Goal: Book appointment/travel/reservation

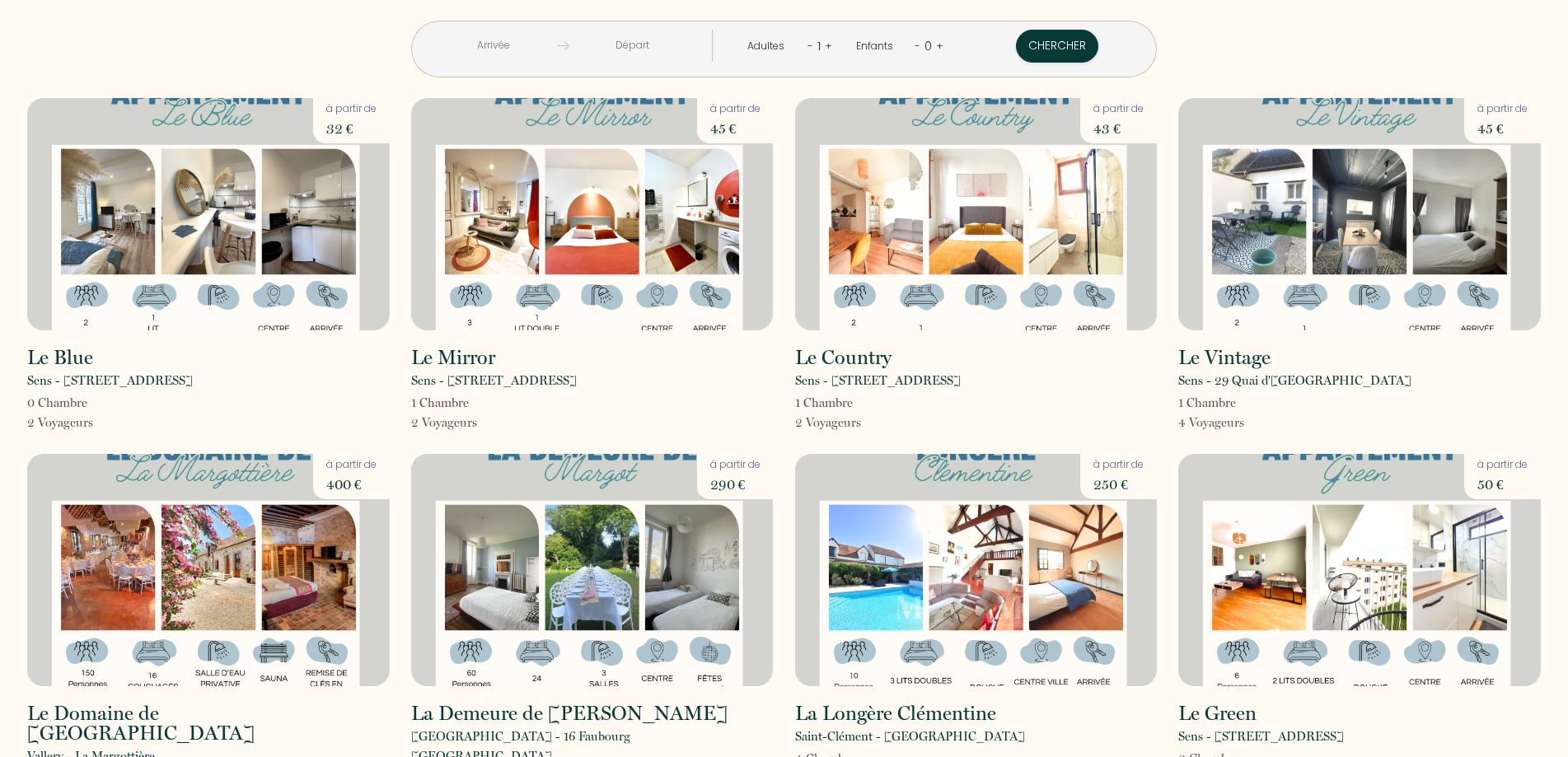
click at [556, 50] on input "text" at bounding box center [494, 46] width 126 height 32
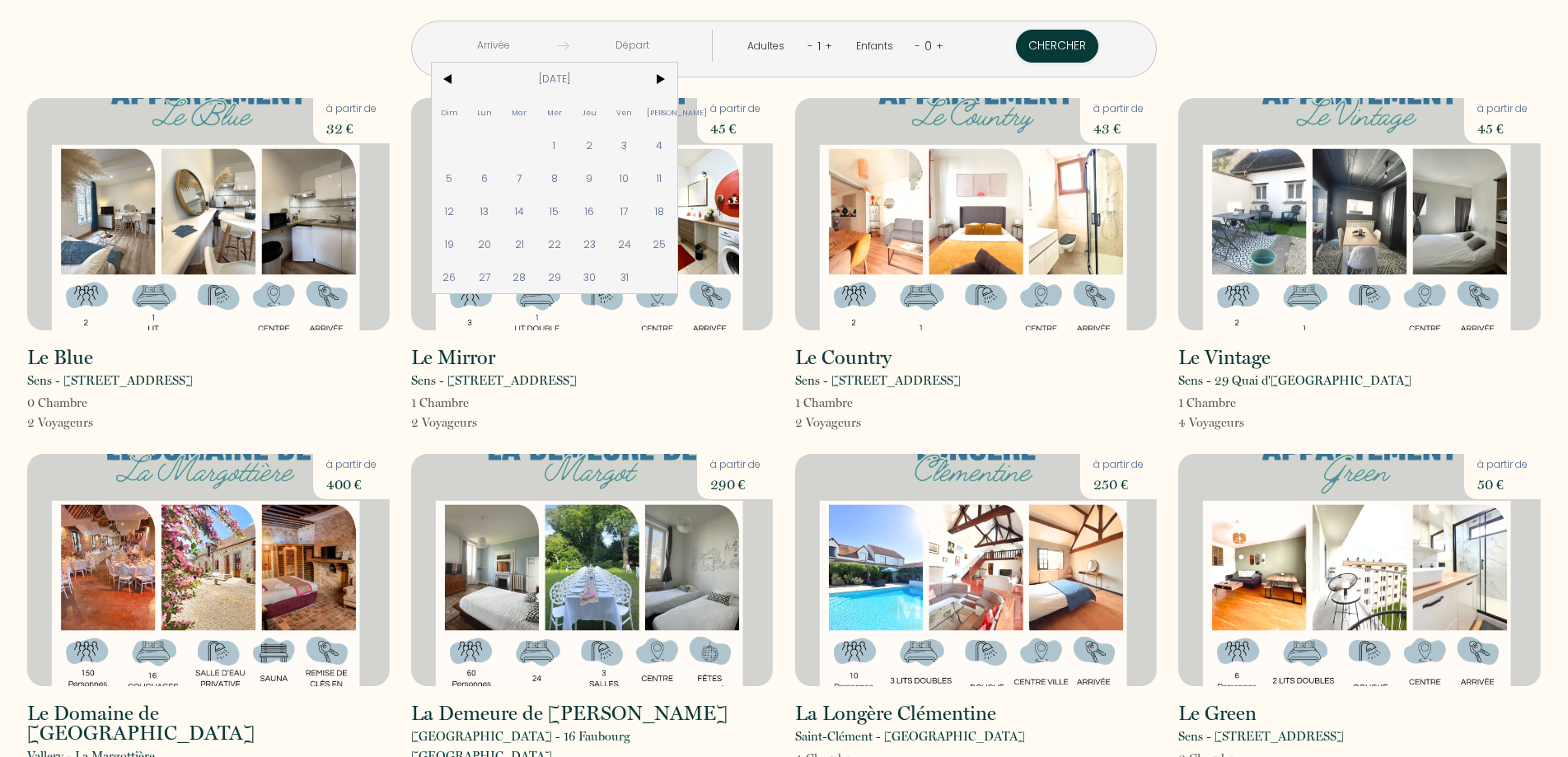
click at [556, 50] on input "text" at bounding box center [494, 46] width 126 height 32
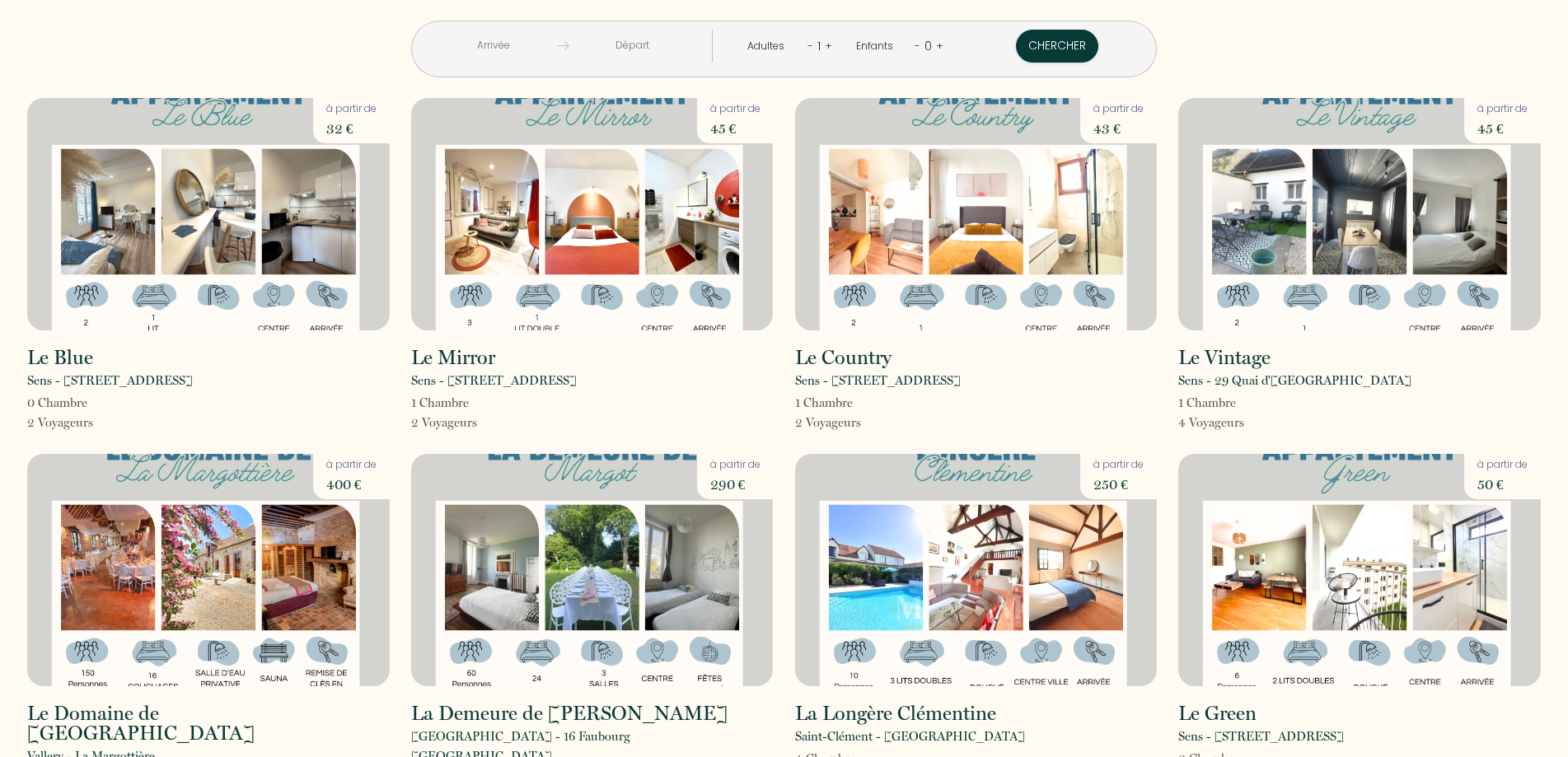
click at [825, 47] on link "+" at bounding box center [828, 46] width 8 height 16
click at [825, 47] on link "+" at bounding box center [829, 46] width 8 height 16
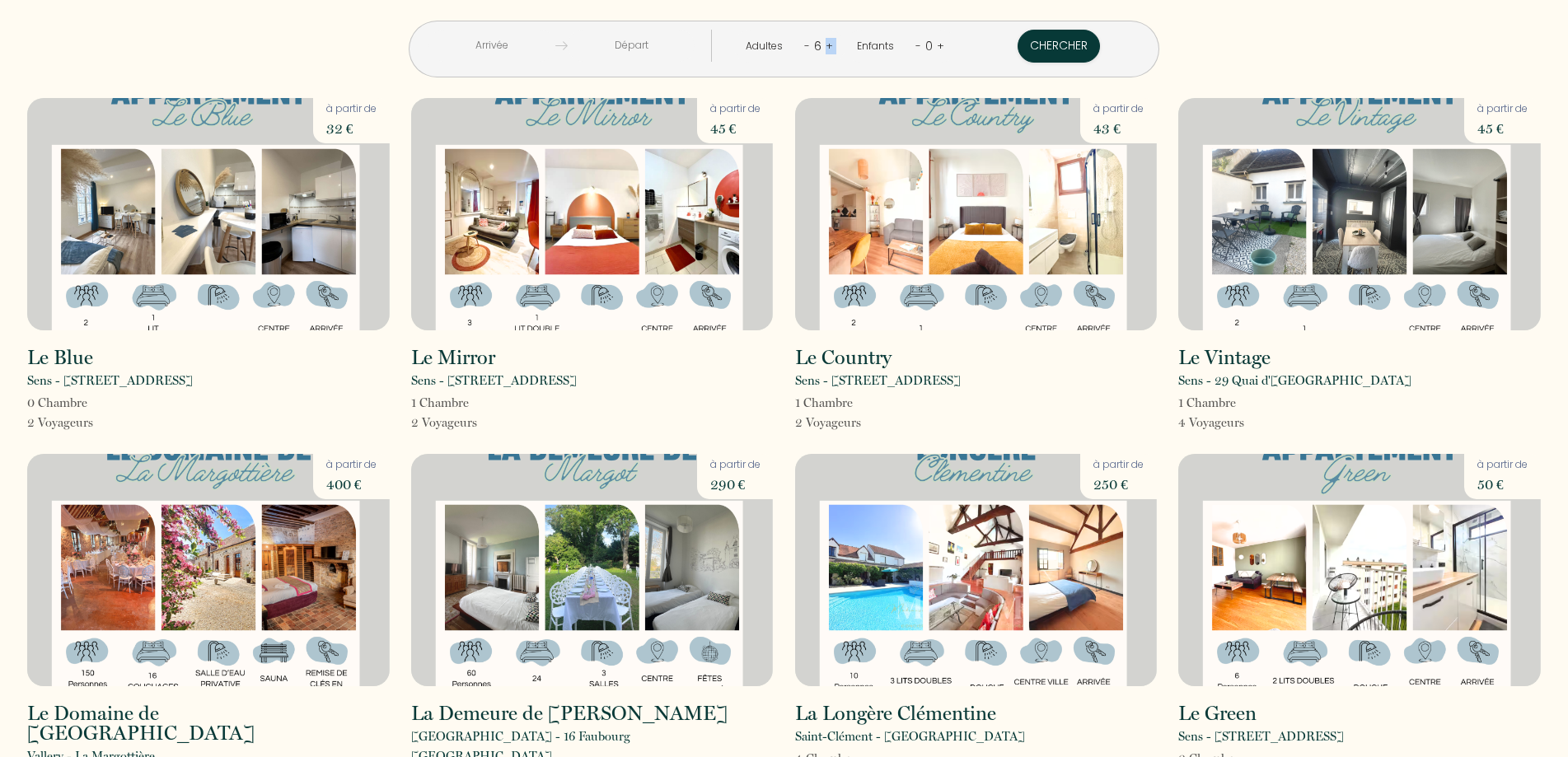
click at [825, 47] on link "+" at bounding box center [829, 46] width 8 height 16
click at [825, 47] on link "+" at bounding box center [828, 46] width 8 height 16
click at [825, 47] on link "+" at bounding box center [829, 46] width 8 height 16
click at [826, 47] on link "+" at bounding box center [830, 46] width 8 height 16
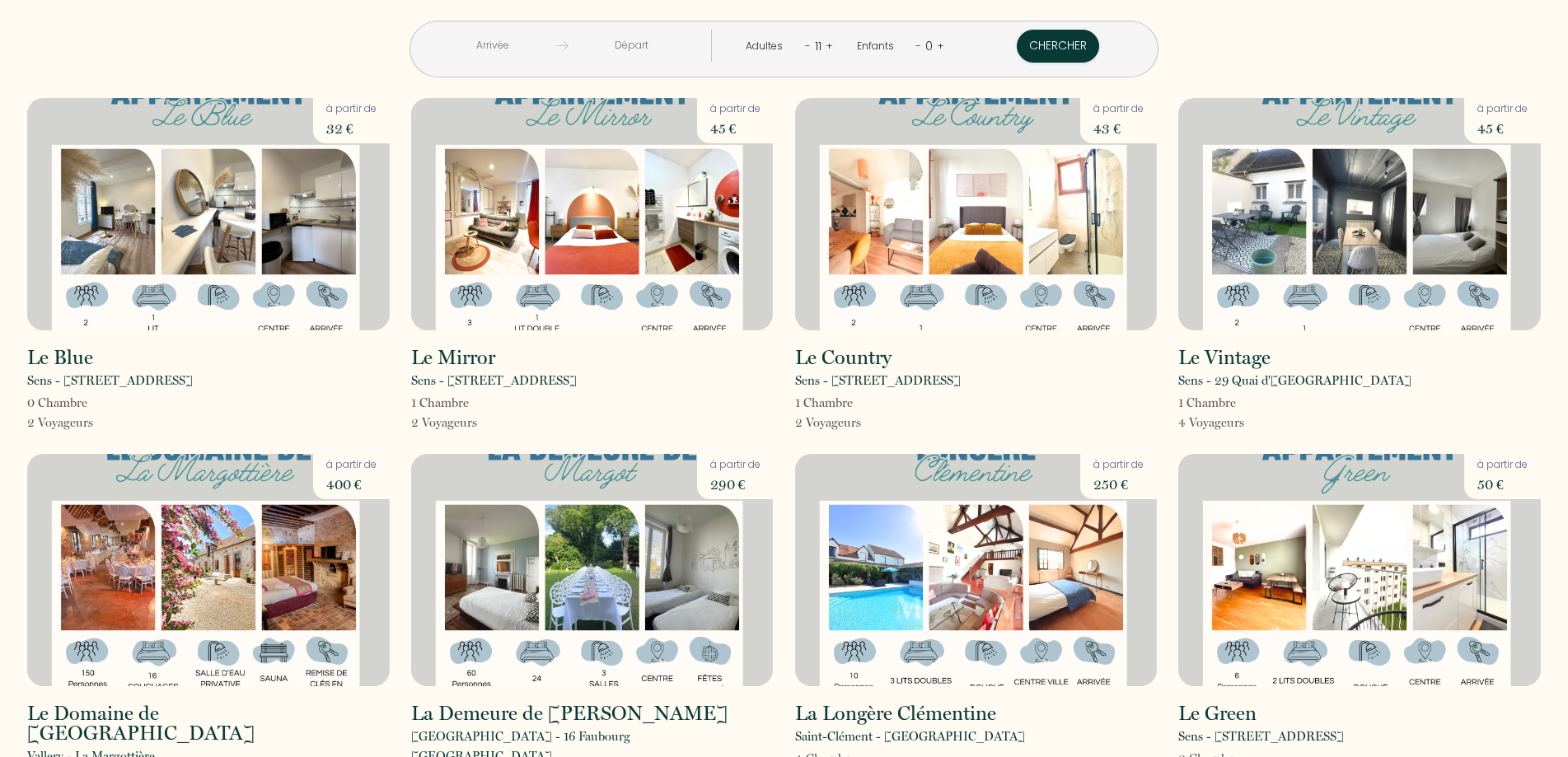
click at [825, 47] on link "+" at bounding box center [829, 46] width 8 height 16
click at [826, 47] on link "+" at bounding box center [830, 46] width 8 height 16
click at [1018, 41] on button "Chercher" at bounding box center [1060, 46] width 83 height 33
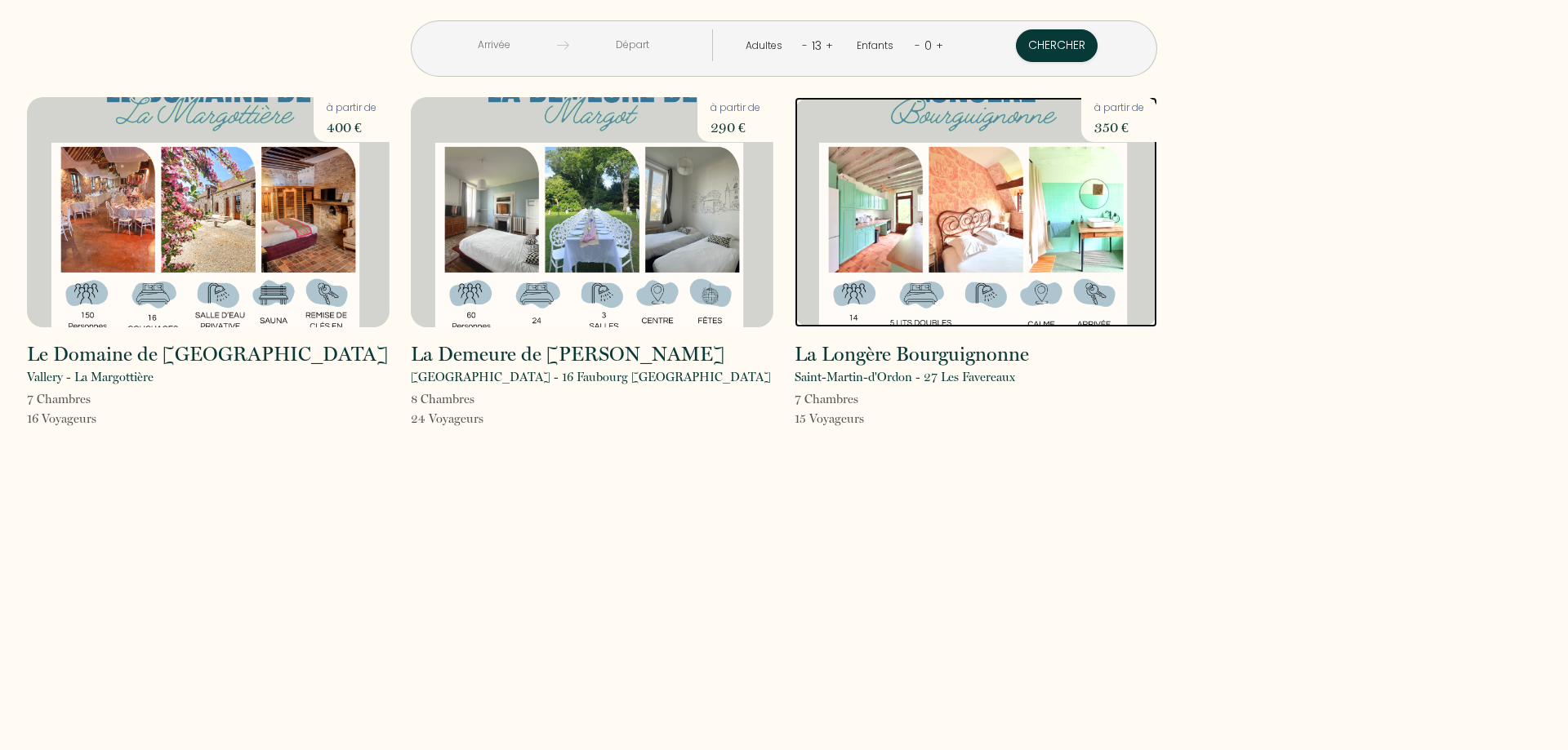
click at [883, 188] on img at bounding box center [976, 212] width 363 height 231
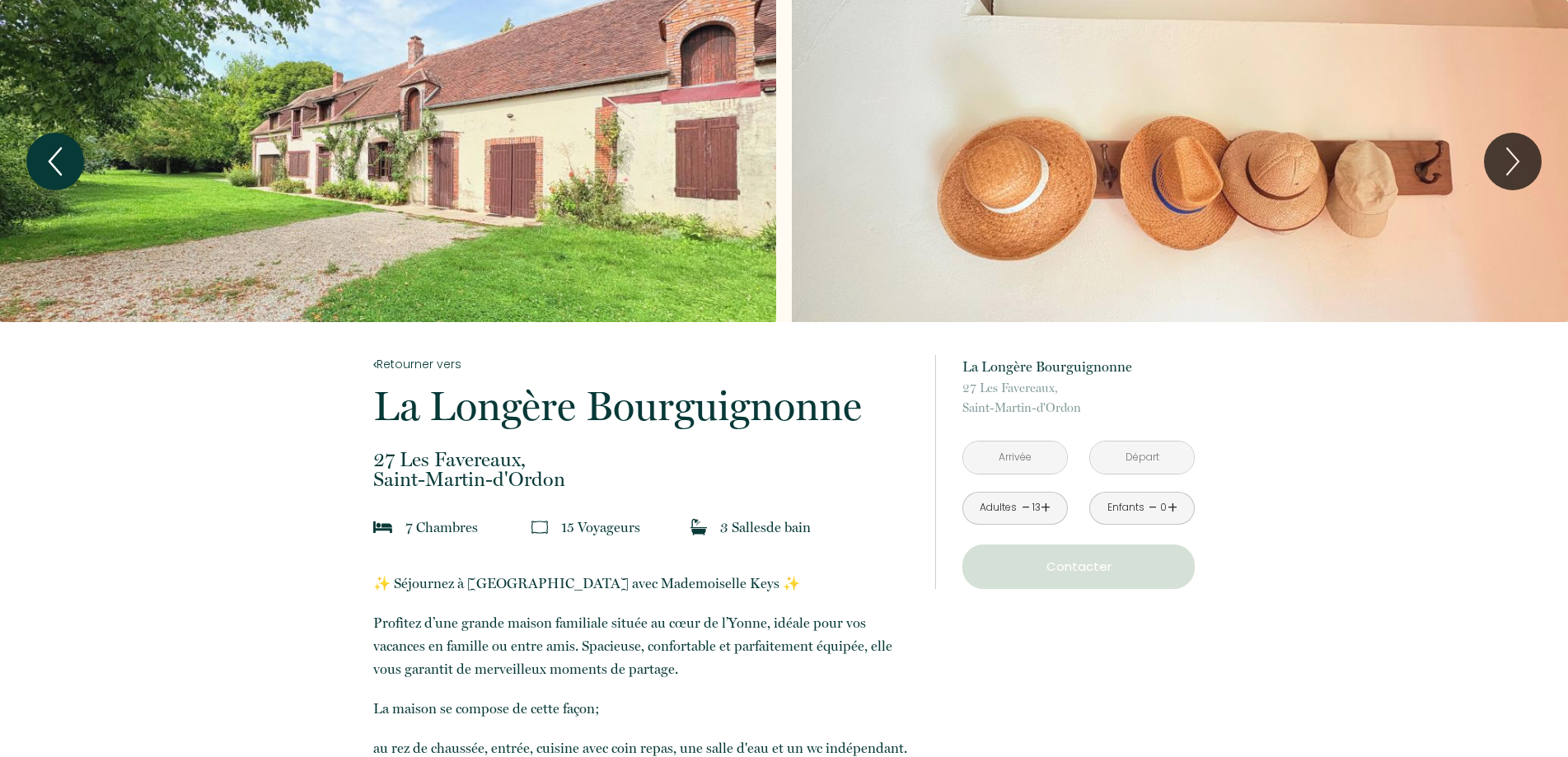
click at [61, 163] on icon "Previous" at bounding box center [55, 161] width 35 height 50
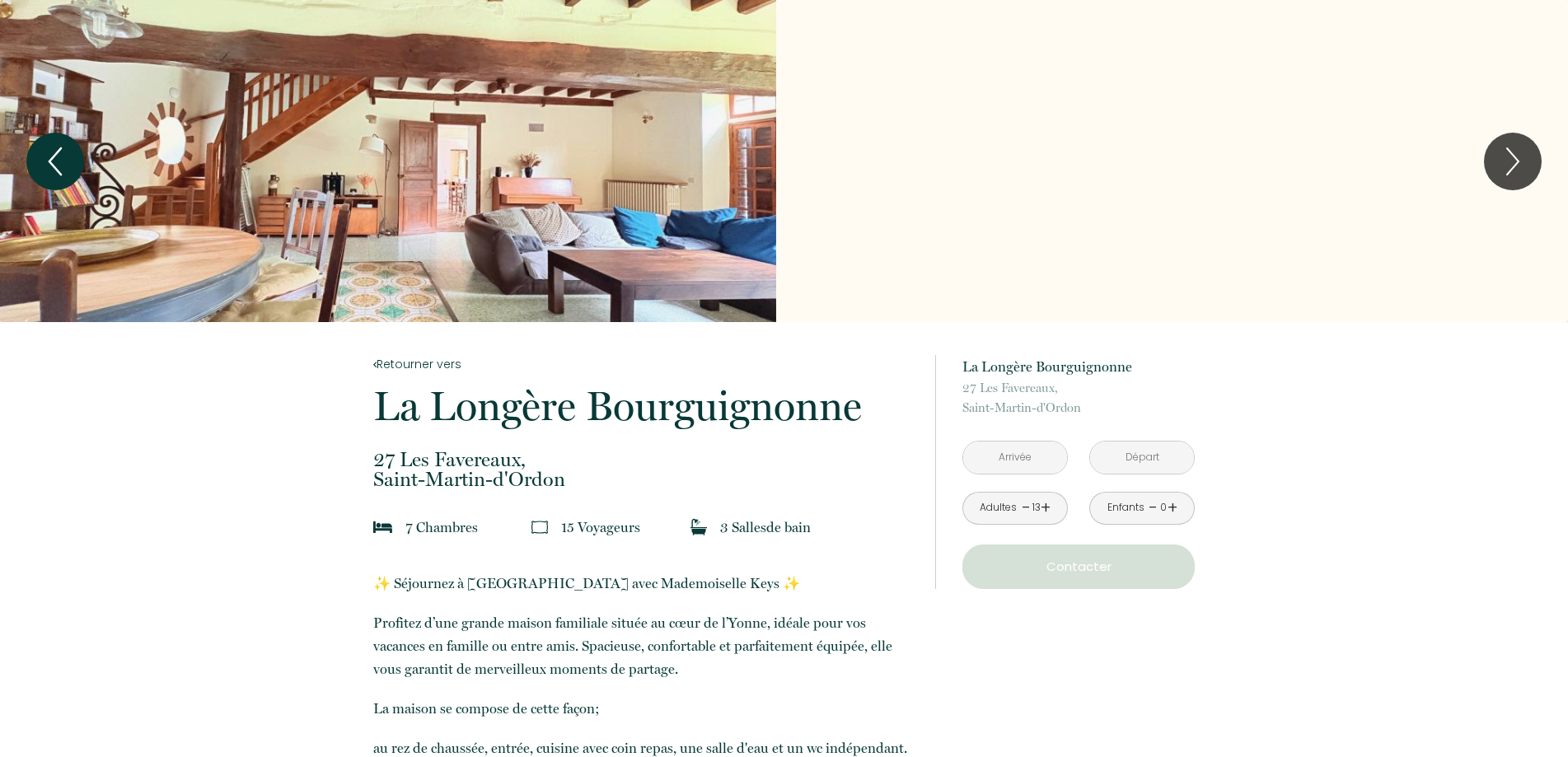
click at [61, 163] on icon "Previous" at bounding box center [55, 161] width 35 height 50
